Goal: Use online tool/utility: Utilize a website feature to perform a specific function

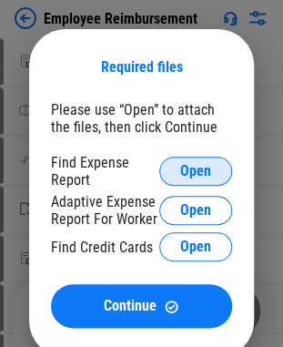
click at [190, 170] on span "Open" at bounding box center [195, 171] width 31 height 15
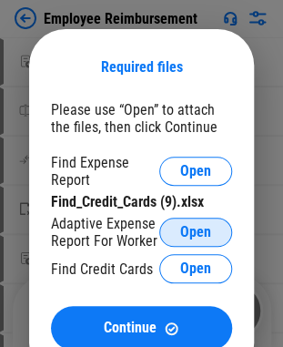
click at [198, 226] on span "Open" at bounding box center [195, 232] width 31 height 15
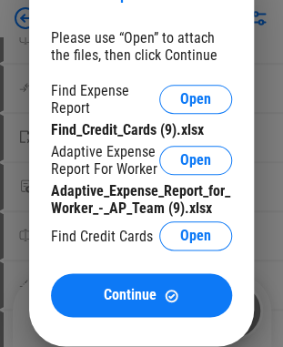
scroll to position [109, 0]
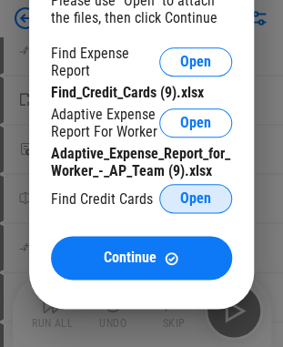
click at [206, 201] on span "Open" at bounding box center [195, 198] width 31 height 15
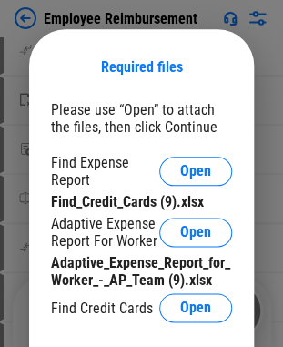
click at [181, 80] on div "Required files" at bounding box center [141, 67] width 181 height 32
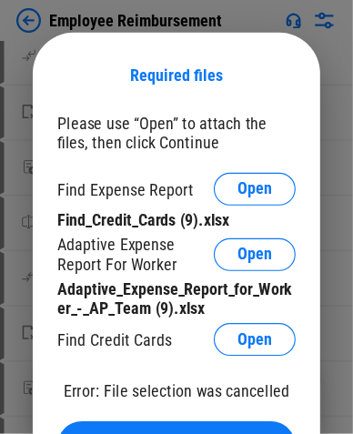
scroll to position [108, 0]
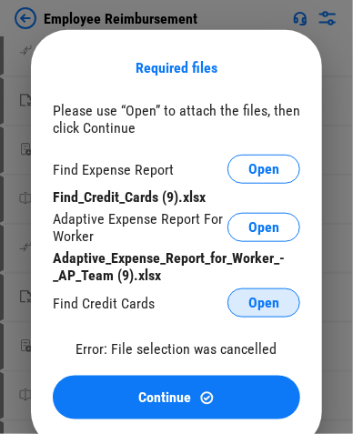
click at [271, 310] on span "Open" at bounding box center [264, 303] width 31 height 15
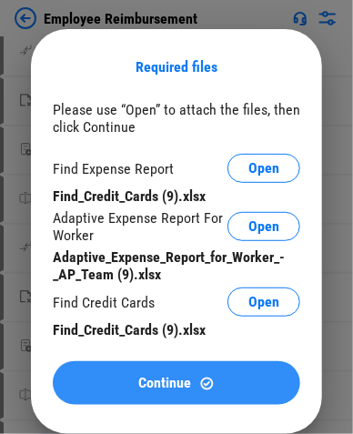
click at [155, 346] on button "Continue" at bounding box center [177, 384] width 248 height 44
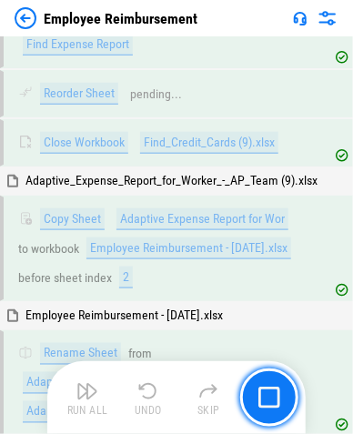
scroll to position [530, 0]
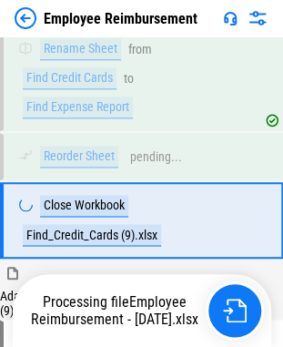
scroll to position [240, 0]
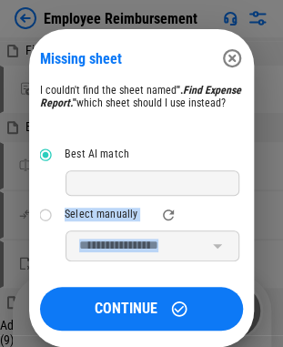
drag, startPoint x: 253, startPoint y: 209, endPoint x: 255, endPoint y: 245, distance: 35.6
click at [255, 245] on div "**********" at bounding box center [141, 188] width 283 height 376
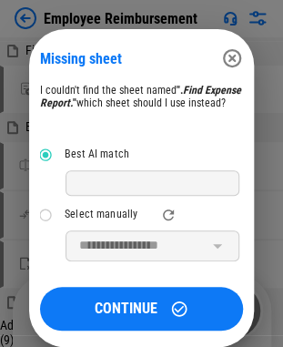
click at [204, 255] on div at bounding box center [216, 245] width 27 height 29
click at [138, 196] on div at bounding box center [153, 183] width 174 height 26
click at [164, 223] on icon "refresh" at bounding box center [168, 215] width 16 height 16
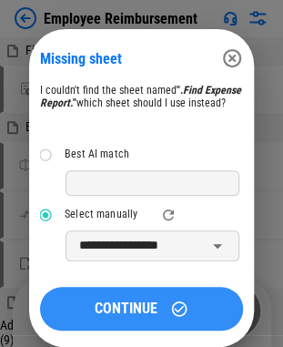
click at [104, 316] on span "CONTINUE" at bounding box center [126, 308] width 63 height 15
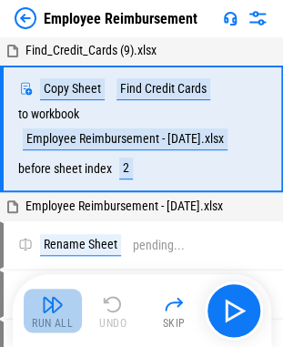
click at [56, 315] on button "Run All" at bounding box center [53, 311] width 58 height 44
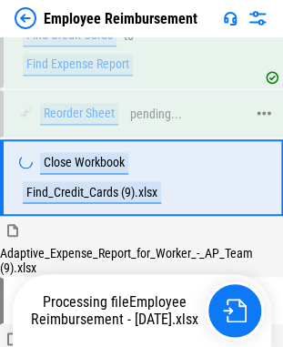
scroll to position [240, 0]
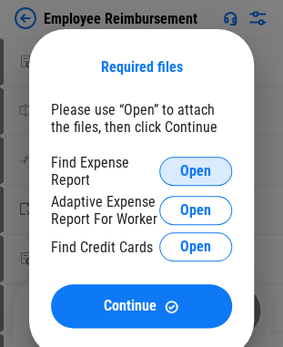
click at [199, 171] on span "Open" at bounding box center [195, 171] width 31 height 15
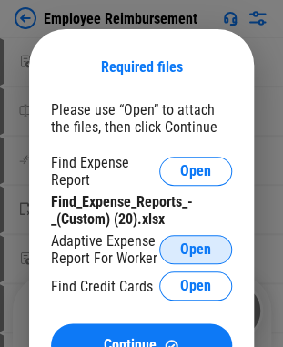
click at [182, 247] on span "Open" at bounding box center [195, 249] width 31 height 15
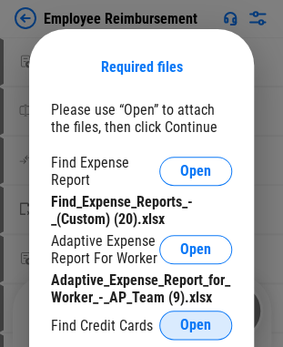
click at [203, 327] on span "Open" at bounding box center [195, 325] width 31 height 15
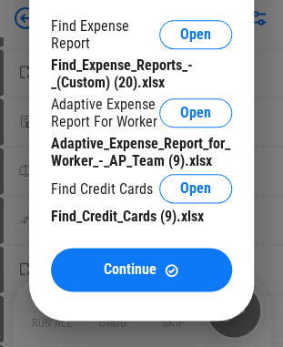
scroll to position [146, 0]
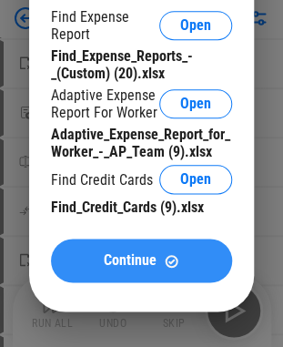
click at [182, 261] on div "Continue" at bounding box center [142, 260] width 138 height 15
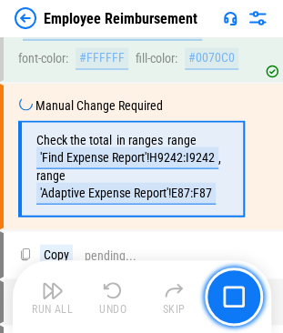
scroll to position [5456, 0]
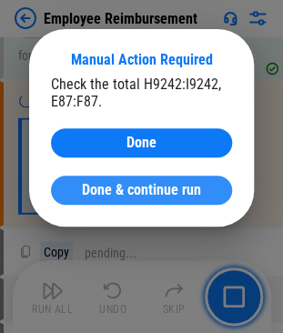
click at [124, 192] on span "Done & continue run" at bounding box center [141, 190] width 119 height 15
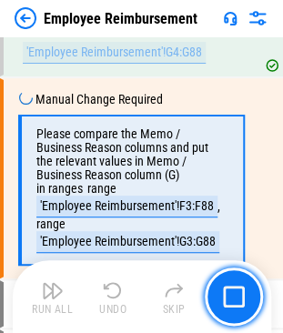
scroll to position [8454, 0]
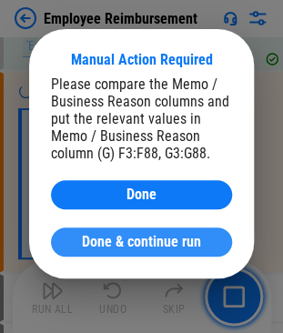
click at [117, 254] on button "Done & continue run" at bounding box center [141, 242] width 181 height 29
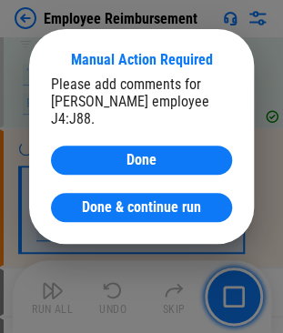
scroll to position [11917, 0]
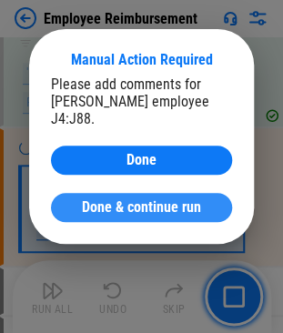
click at [137, 199] on button "Done & continue run" at bounding box center [141, 207] width 181 height 29
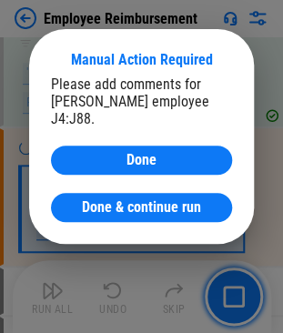
click at [137, 199] on button "Done & continue run" at bounding box center [141, 207] width 181 height 29
click at [137, 200] on span "Done & continue run" at bounding box center [141, 207] width 119 height 15
click at [137, 199] on button "Done & continue run" at bounding box center [141, 207] width 181 height 29
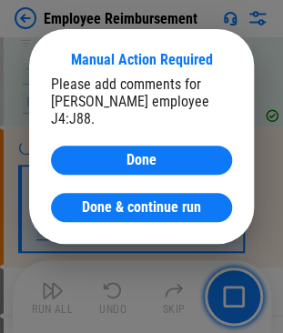
click at [137, 199] on button "Done & continue run" at bounding box center [141, 207] width 181 height 29
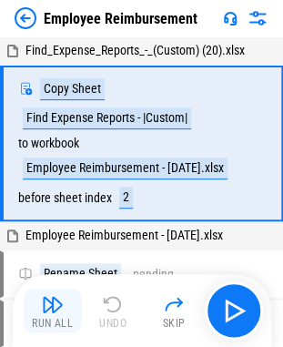
click at [58, 306] on img "button" at bounding box center [53, 304] width 22 height 22
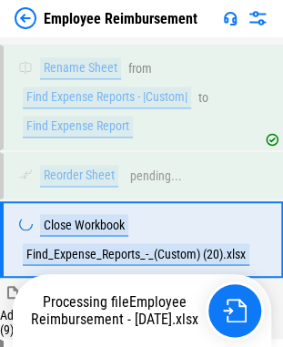
scroll to position [269, 0]
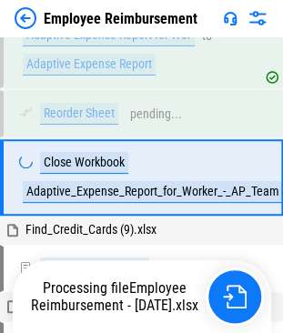
scroll to position [753, 0]
